Goal: Information Seeking & Learning: Learn about a topic

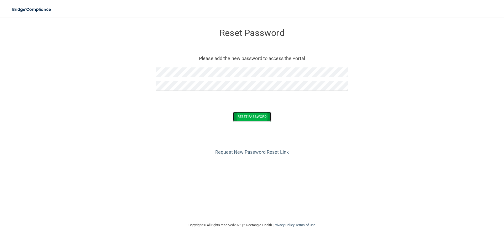
click at [246, 117] on button "Reset Password" at bounding box center [252, 117] width 38 height 10
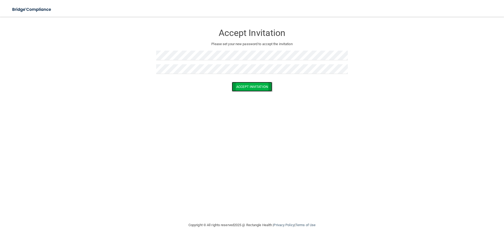
click at [257, 85] on button "Accept Invitation" at bounding box center [252, 87] width 40 height 10
click at [237, 116] on div "Accept Invitation Please set your new password to accept the invitation Token i…" at bounding box center [251, 119] width 483 height 195
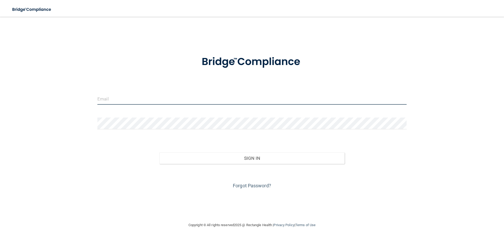
click at [111, 98] on input "email" at bounding box center [251, 99] width 309 height 12
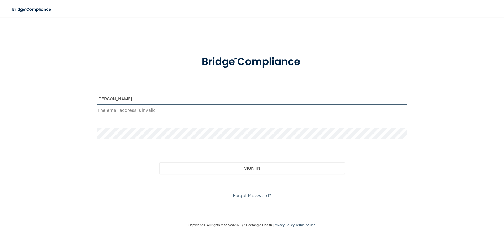
type input "[PERSON_NAME][EMAIL_ADDRESS][DOMAIN_NAME]"
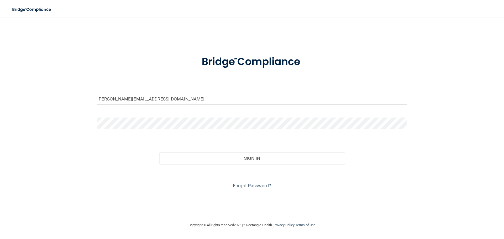
click at [91, 121] on div "barb@salemsmiles.com Invalid email/password. You don't have permission to acces…" at bounding box center [251, 119] width 483 height 195
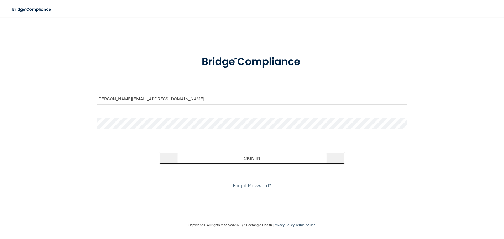
click at [250, 159] on button "Sign In" at bounding box center [252, 158] width 186 height 12
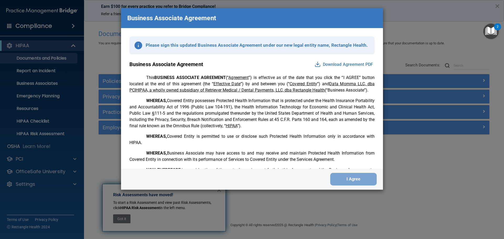
click at [333, 64] on button "Download Agreement PDF" at bounding box center [344, 64] width 62 height 8
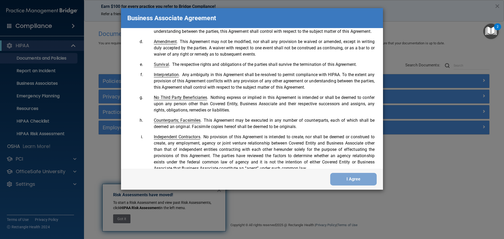
scroll to position [1070, 0]
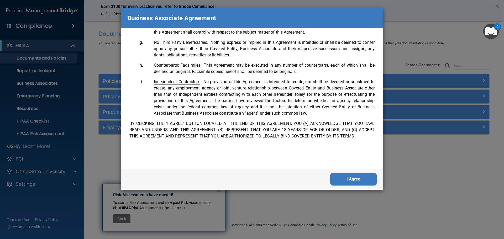
click at [341, 176] on button "I Agree" at bounding box center [353, 179] width 46 height 13
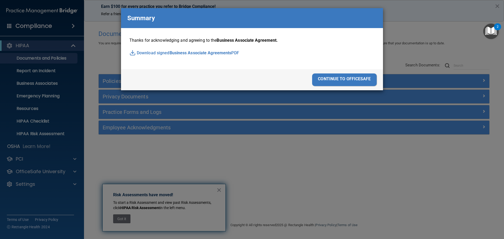
click at [323, 77] on div "continue to officesafe" at bounding box center [344, 79] width 65 height 13
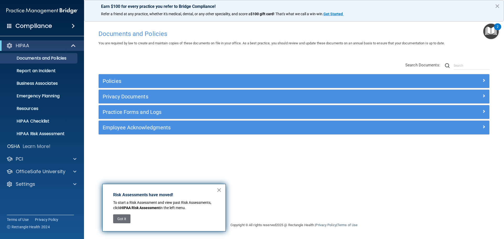
click at [220, 190] on button "×" at bounding box center [219, 190] width 5 height 8
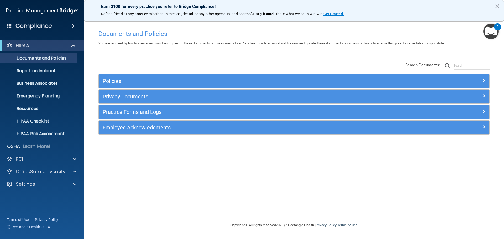
click at [73, 25] on span at bounding box center [73, 26] width 3 height 6
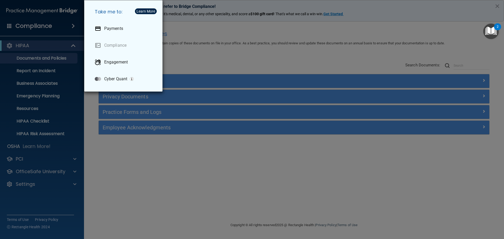
click at [58, 26] on div "Take me to: Payments Compliance Engagement Cyber Quant" at bounding box center [252, 119] width 504 height 239
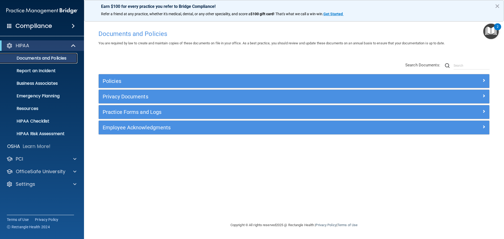
click at [52, 57] on p "Documents and Policies" at bounding box center [39, 58] width 72 height 5
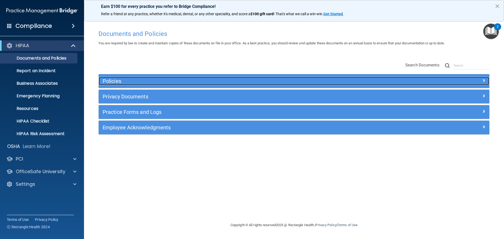
click at [107, 81] on h5 "Policies" at bounding box center [245, 81] width 285 height 6
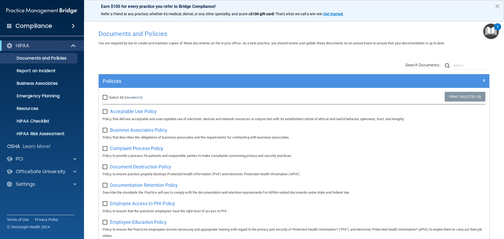
click at [492, 31] on img "Open Resource Center, 2 new notifications" at bounding box center [490, 31] width 15 height 15
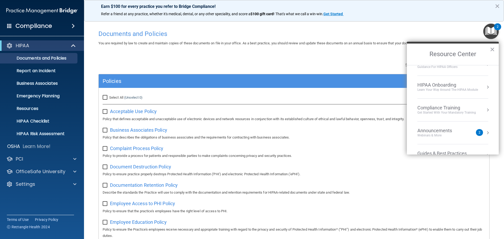
scroll to position [0, 0]
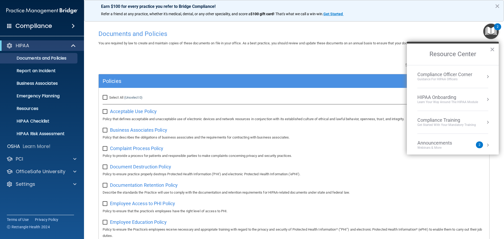
click at [492, 48] on button "×" at bounding box center [492, 49] width 5 height 8
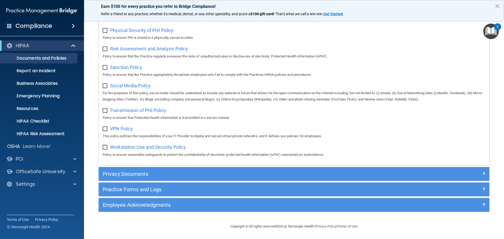
scroll to position [351, 0]
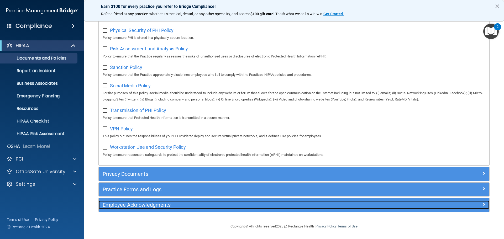
click at [136, 205] on h5 "Employee Acknowledgments" at bounding box center [245, 205] width 285 height 6
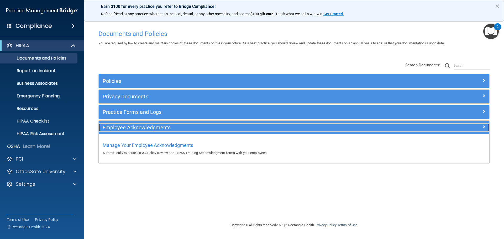
scroll to position [0, 0]
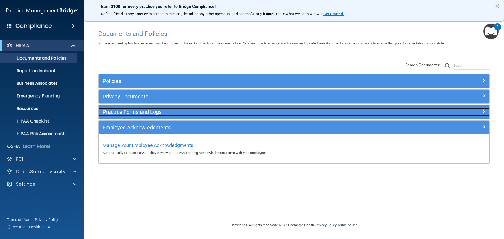
click at [143, 112] on h5 "Practice Forms and Logs" at bounding box center [245, 112] width 285 height 6
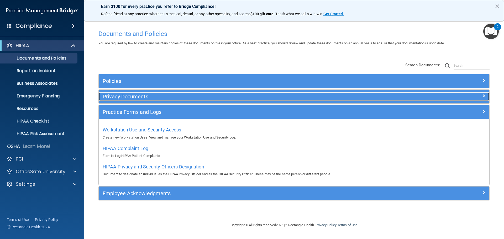
click at [127, 97] on h5 "Privacy Documents" at bounding box center [245, 97] width 285 height 6
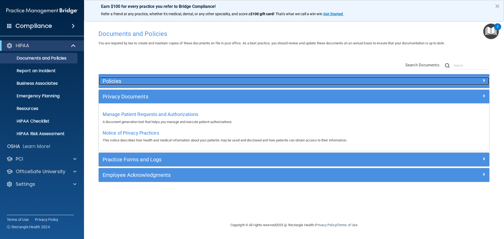
click at [116, 80] on h5 "Policies" at bounding box center [245, 81] width 285 height 6
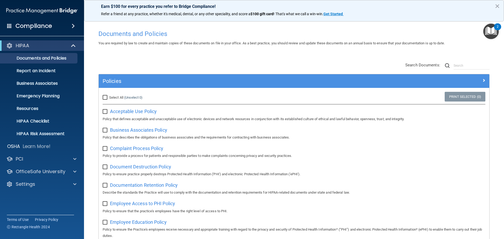
click at [26, 184] on p "Settings" at bounding box center [25, 184] width 19 height 6
click at [25, 207] on p "My Users" at bounding box center [39, 209] width 72 height 5
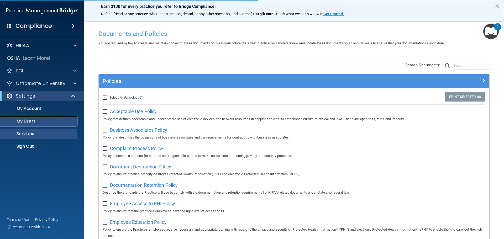
select select "20"
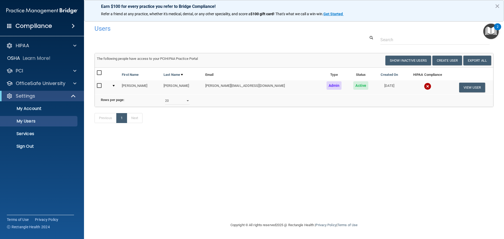
click at [30, 27] on h4 "Compliance" at bounding box center [33, 25] width 36 height 7
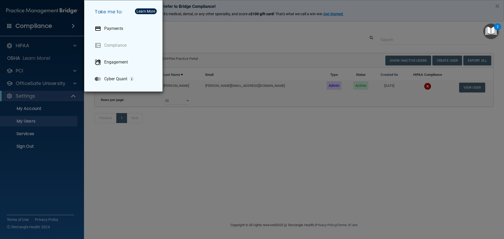
click at [28, 8] on div "Take me to: Payments Compliance Engagement Cyber Quant" at bounding box center [252, 119] width 504 height 239
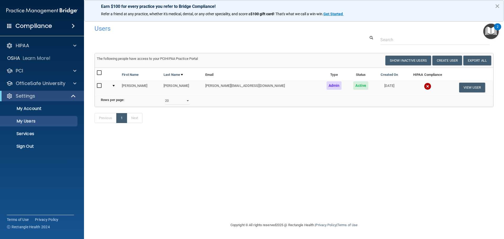
click at [499, 7] on button "×" at bounding box center [497, 6] width 5 height 8
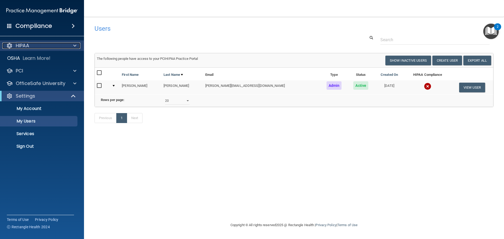
click at [48, 47] on div "HIPAA" at bounding box center [34, 46] width 65 height 6
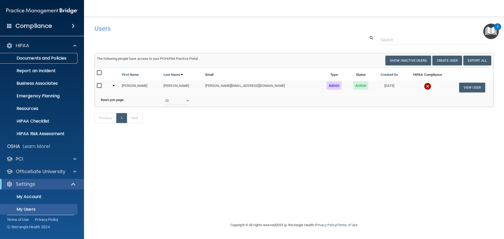
click at [36, 57] on p "Documents and Policies" at bounding box center [39, 58] width 72 height 5
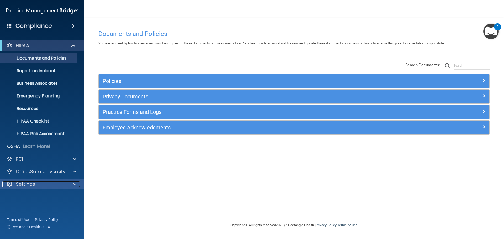
click at [38, 186] on div "Settings" at bounding box center [34, 184] width 65 height 6
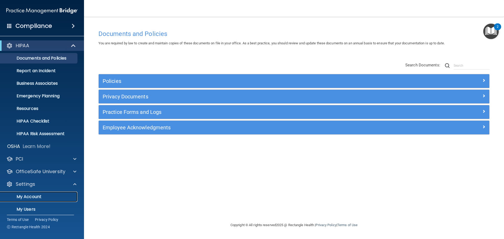
click at [31, 196] on p "My Account" at bounding box center [39, 196] width 72 height 5
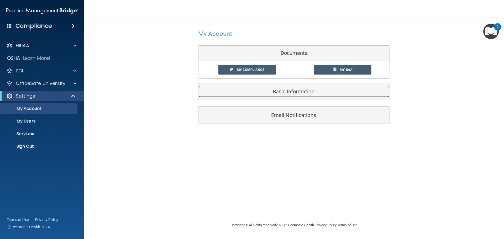
click at [289, 93] on h5 "Basic Information" at bounding box center [285, 92] width 167 height 6
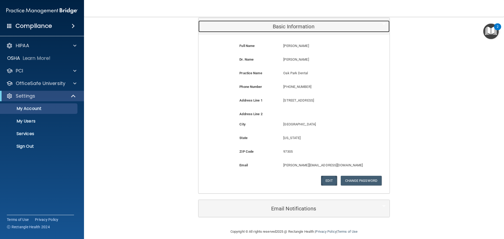
scroll to position [70, 0]
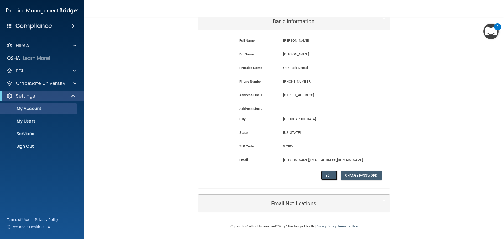
click at [331, 176] on button "Edit" at bounding box center [329, 176] width 16 height 10
select select "37"
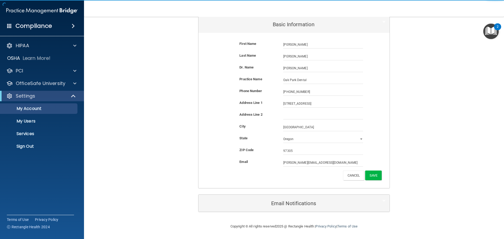
scroll to position [67, 0]
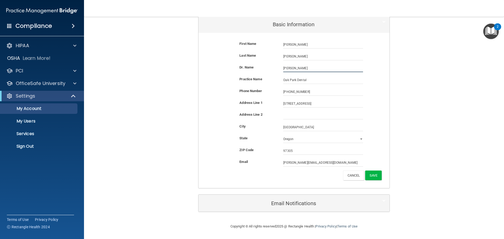
drag, startPoint x: 303, startPoint y: 68, endPoint x: 276, endPoint y: 68, distance: 26.5
click at [276, 68] on div "Dr. Name Daniel O'Leary Daniel O'Leary" at bounding box center [293, 68] width 183 height 8
type input "Sam Kelly"
drag, startPoint x: 306, startPoint y: 91, endPoint x: 280, endPoint y: 92, distance: 25.5
click at [280, 92] on div "(971) 600-0211 (971) 600-0211" at bounding box center [323, 92] width 88 height 8
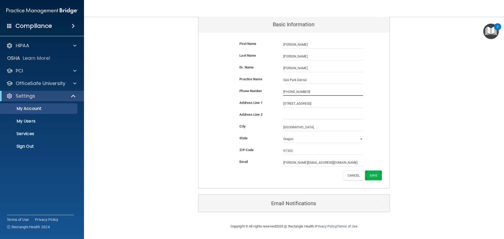
type input "(503) 588-7800"
click at [378, 175] on button "Save" at bounding box center [373, 176] width 17 height 10
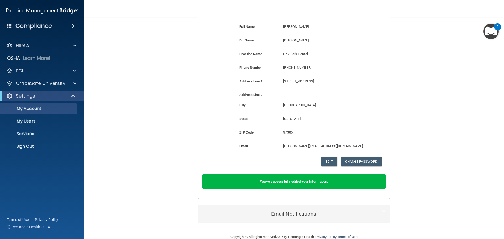
scroll to position [95, 0]
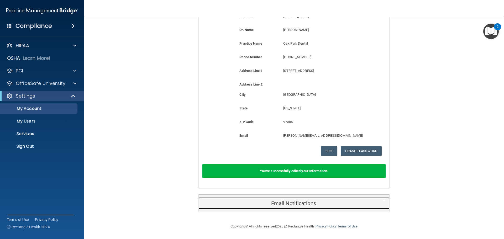
click at [334, 202] on h5 "Email Notifications" at bounding box center [285, 204] width 167 height 6
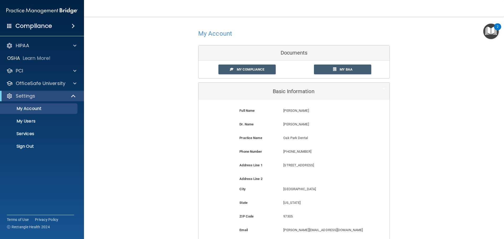
scroll to position [0, 0]
click at [342, 71] on span "My BAA" at bounding box center [346, 70] width 13 height 4
click at [21, 71] on p "PCI" at bounding box center [19, 71] width 7 height 6
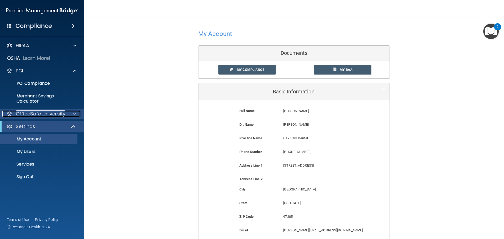
click at [57, 114] on p "OfficeSafe University" at bounding box center [41, 114] width 50 height 6
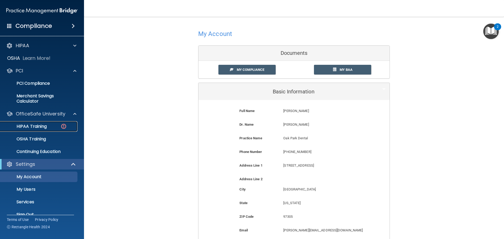
click at [39, 124] on p "HIPAA Training" at bounding box center [24, 126] width 43 height 5
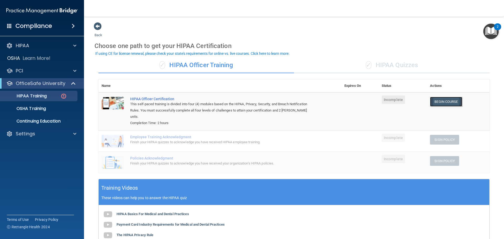
click at [438, 102] on link "Begin Course" at bounding box center [446, 102] width 32 height 10
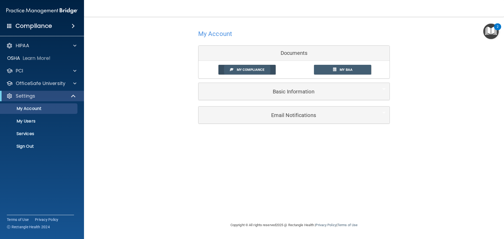
click at [252, 69] on span "My Compliance" at bounding box center [251, 70] width 28 height 4
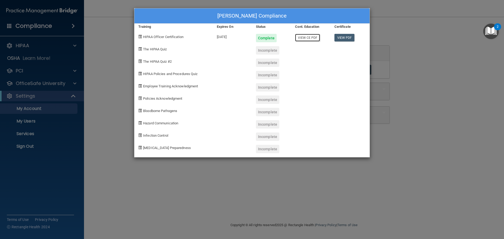
click at [315, 38] on link "View CE PDF" at bounding box center [307, 38] width 25 height 8
click at [141, 50] on span at bounding box center [139, 48] width 3 height 3
click at [159, 50] on span "The HIPAA Quiz" at bounding box center [155, 49] width 24 height 4
click at [98, 186] on div "[PERSON_NAME] Compliance Training Expires On Status Cont. Education Certificate…" at bounding box center [252, 119] width 504 height 239
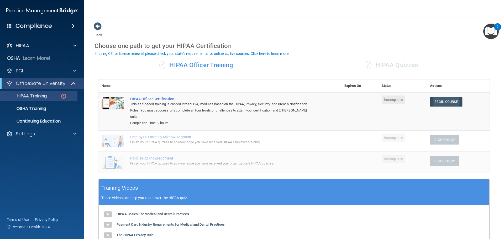
click at [437, 102] on link "Begin Course" at bounding box center [446, 102] width 32 height 10
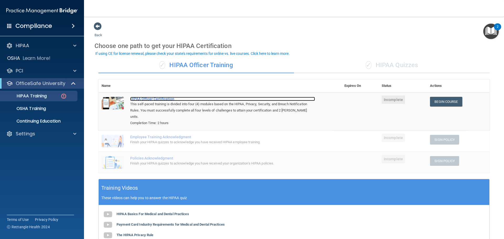
click at [142, 99] on div "HIPAA Officer Certification" at bounding box center [222, 99] width 185 height 4
click at [149, 99] on div "HIPAA Officer Certification" at bounding box center [222, 99] width 185 height 4
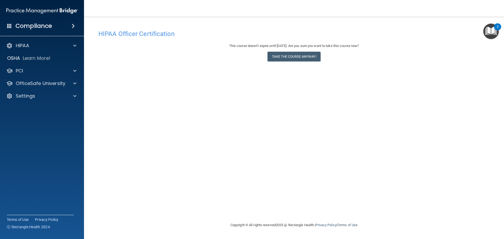
click at [227, 64] on div "This course doesn’t expire until [DATE]. Are you sure you want to take this cou…" at bounding box center [293, 53] width 391 height 21
click at [28, 96] on p "Settings" at bounding box center [25, 96] width 19 height 6
click at [28, 107] on p "My Account" at bounding box center [39, 108] width 72 height 5
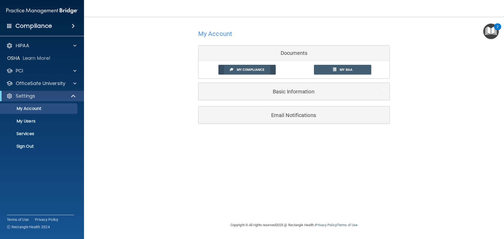
click at [259, 67] on link "My Compliance" at bounding box center [246, 70] width 57 height 10
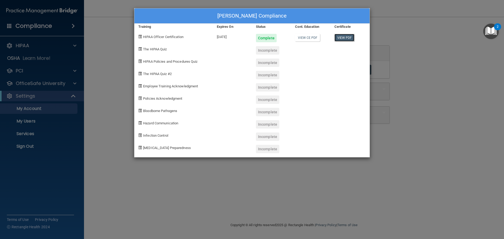
click at [345, 37] on link "View PDF" at bounding box center [344, 38] width 20 height 8
click at [494, 31] on img "Open Resource Center, 2 new notifications" at bounding box center [490, 31] width 15 height 15
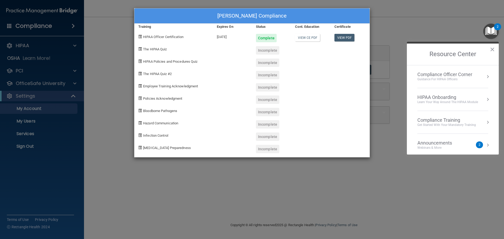
click at [476, 143] on div "2" at bounding box center [479, 144] width 7 height 7
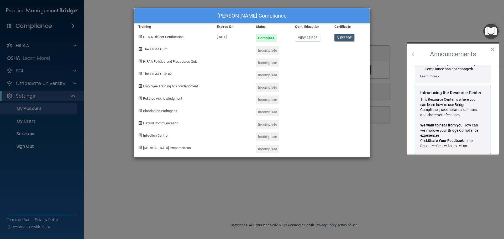
scroll to position [92, 0]
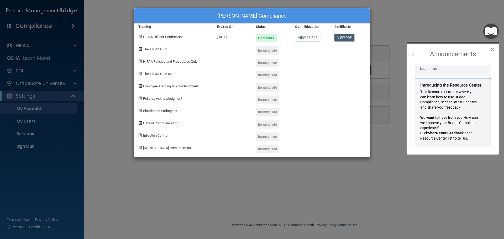
click at [493, 50] on button "×" at bounding box center [492, 49] width 5 height 8
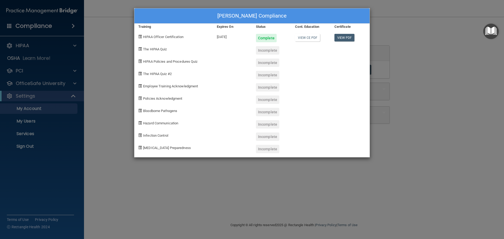
click at [157, 50] on span "The HIPAA Quiz" at bounding box center [155, 49] width 24 height 4
click at [141, 49] on span at bounding box center [139, 48] width 3 height 3
click at [437, 44] on div "[PERSON_NAME] Compliance Training Expires On Status Cont. Education Certificate…" at bounding box center [252, 119] width 504 height 239
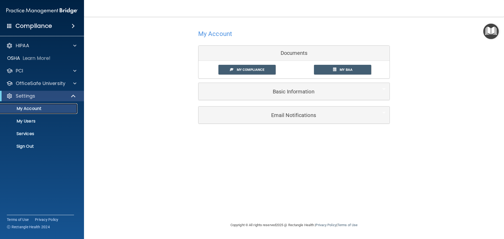
click at [34, 109] on p "My Account" at bounding box center [39, 108] width 72 height 5
click at [233, 69] on span at bounding box center [231, 69] width 3 height 3
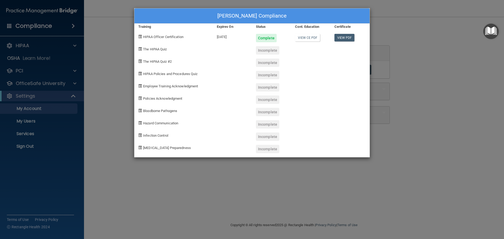
click at [111, 86] on div "[PERSON_NAME] Compliance Training Expires On Status Cont. Education Certificate…" at bounding box center [252, 119] width 504 height 239
